Goal: Information Seeking & Learning: Check status

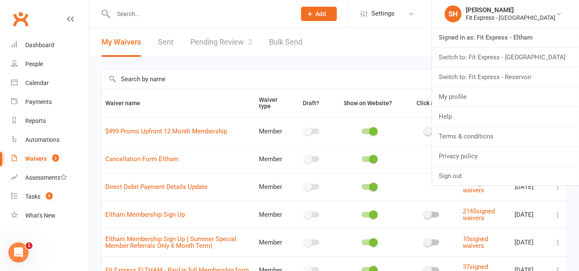
click at [229, 43] on link "Pending Review 2" at bounding box center [221, 42] width 62 height 29
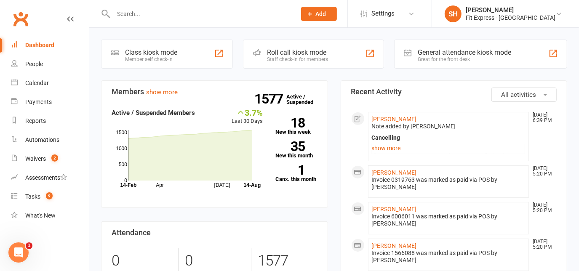
click at [174, 17] on input "text" at bounding box center [200, 14] width 179 height 12
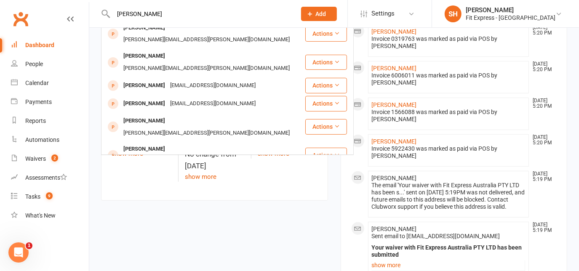
scroll to position [195, 0]
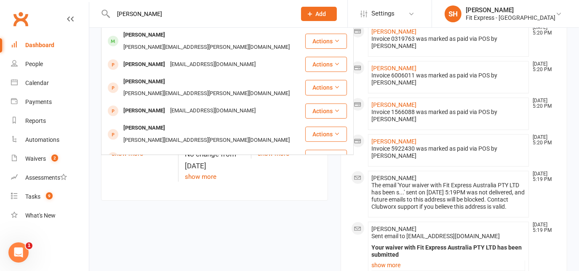
click at [152, 13] on input "[PERSON_NAME]" at bounding box center [200, 14] width 179 height 12
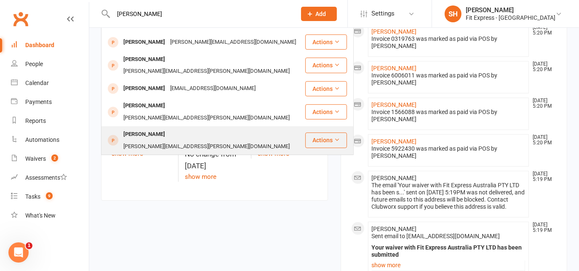
scroll to position [0, 0]
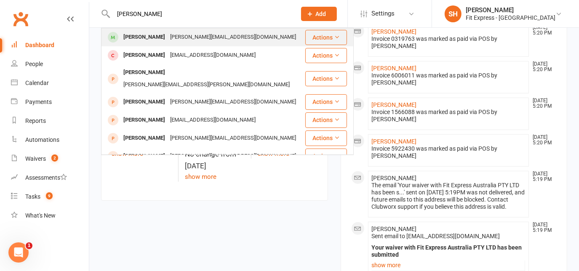
type input "[PERSON_NAME]"
click at [176, 44] on div "[PERSON_NAME] [PERSON_NAME][EMAIL_ADDRESS][DOMAIN_NAME]" at bounding box center [203, 37] width 203 height 17
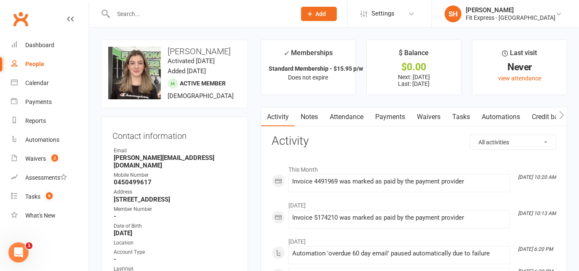
click at [305, 123] on link "Notes" at bounding box center [309, 116] width 29 height 19
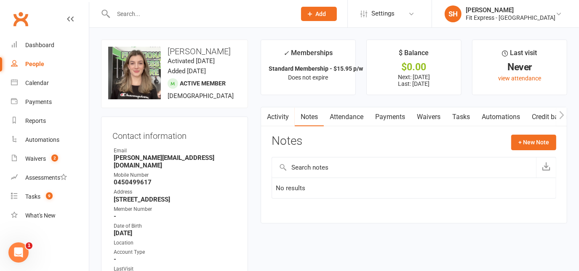
click at [391, 110] on link "Payments" at bounding box center [391, 116] width 42 height 19
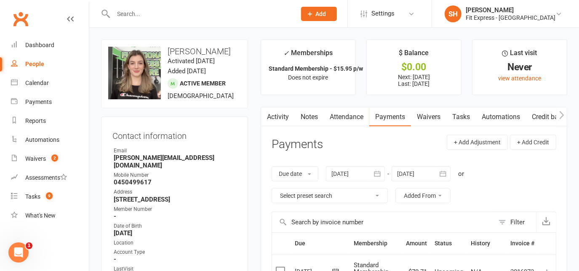
click at [376, 173] on icon "button" at bounding box center [377, 173] width 6 height 5
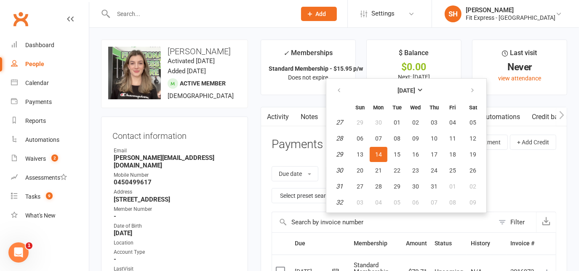
click at [337, 81] on th at bounding box center [339, 90] width 21 height 19
drag, startPoint x: 337, startPoint y: 81, endPoint x: 339, endPoint y: 85, distance: 4.9
click at [339, 85] on th at bounding box center [339, 90] width 21 height 19
click at [339, 85] on button "button" at bounding box center [340, 90] width 18 height 15
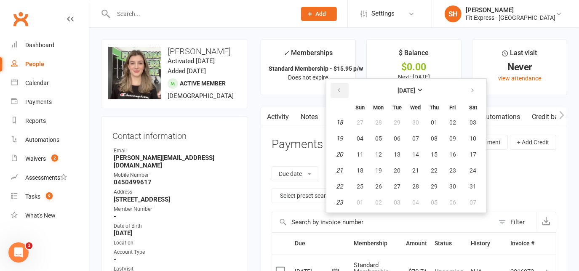
click at [339, 85] on button "button" at bounding box center [340, 90] width 18 height 15
click at [358, 131] on button "02" at bounding box center [360, 138] width 18 height 15
type input "[DATE]"
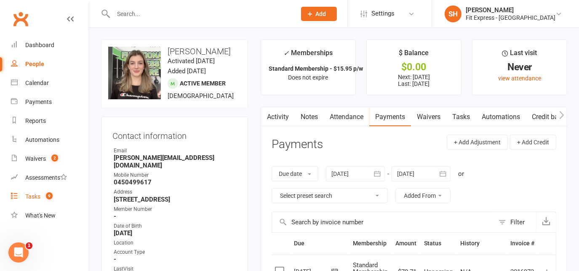
click at [40, 193] on link "Tasks 9" at bounding box center [50, 196] width 78 height 19
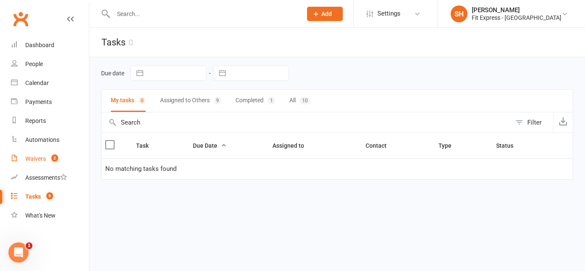
click at [37, 162] on div "Waivers" at bounding box center [35, 158] width 21 height 7
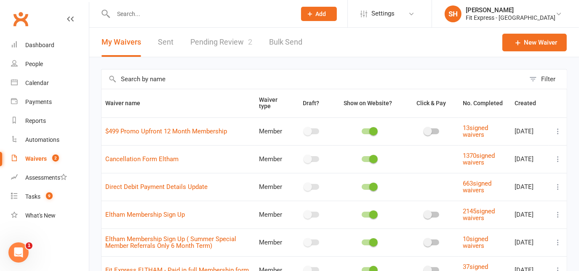
click at [206, 32] on link "Pending Review 2" at bounding box center [221, 42] width 62 height 29
